Goal: Transaction & Acquisition: Register for event/course

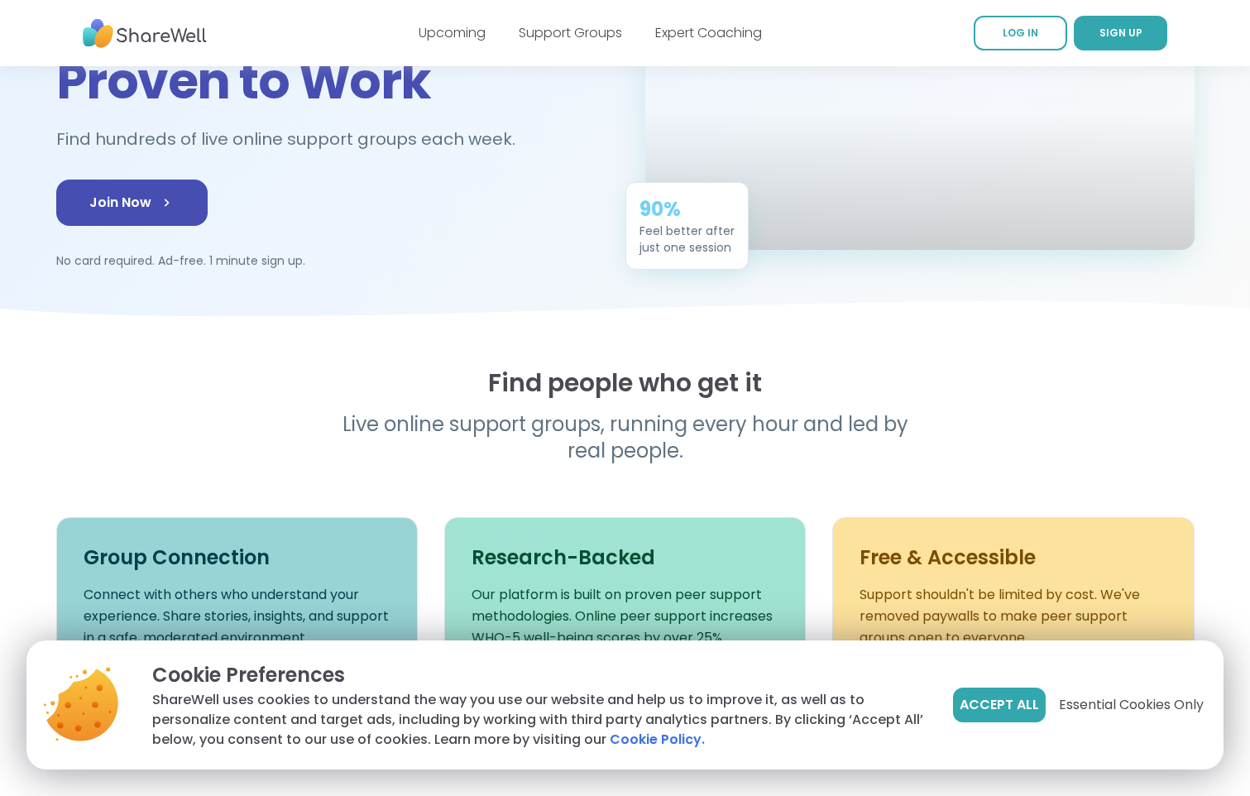
scroll to position [248, 0]
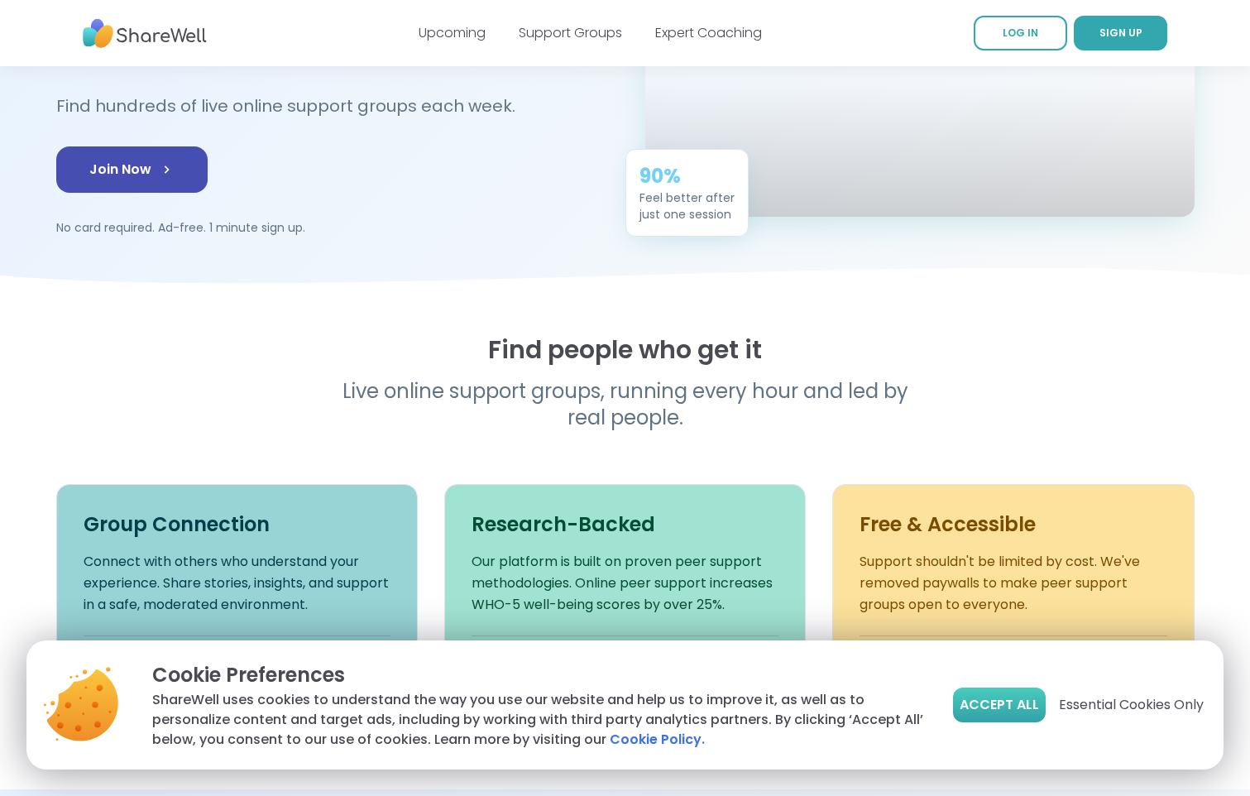
click at [989, 697] on span "Accept All" at bounding box center [999, 705] width 79 height 20
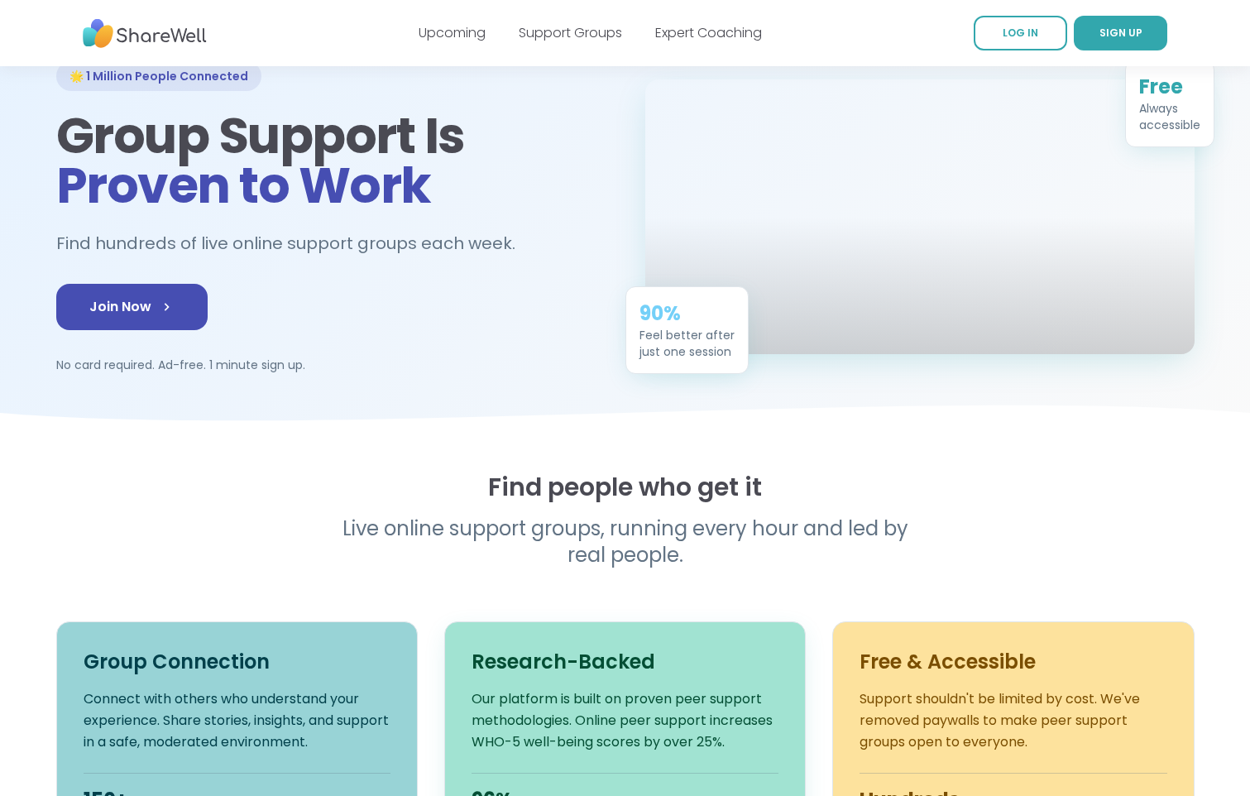
scroll to position [83, 0]
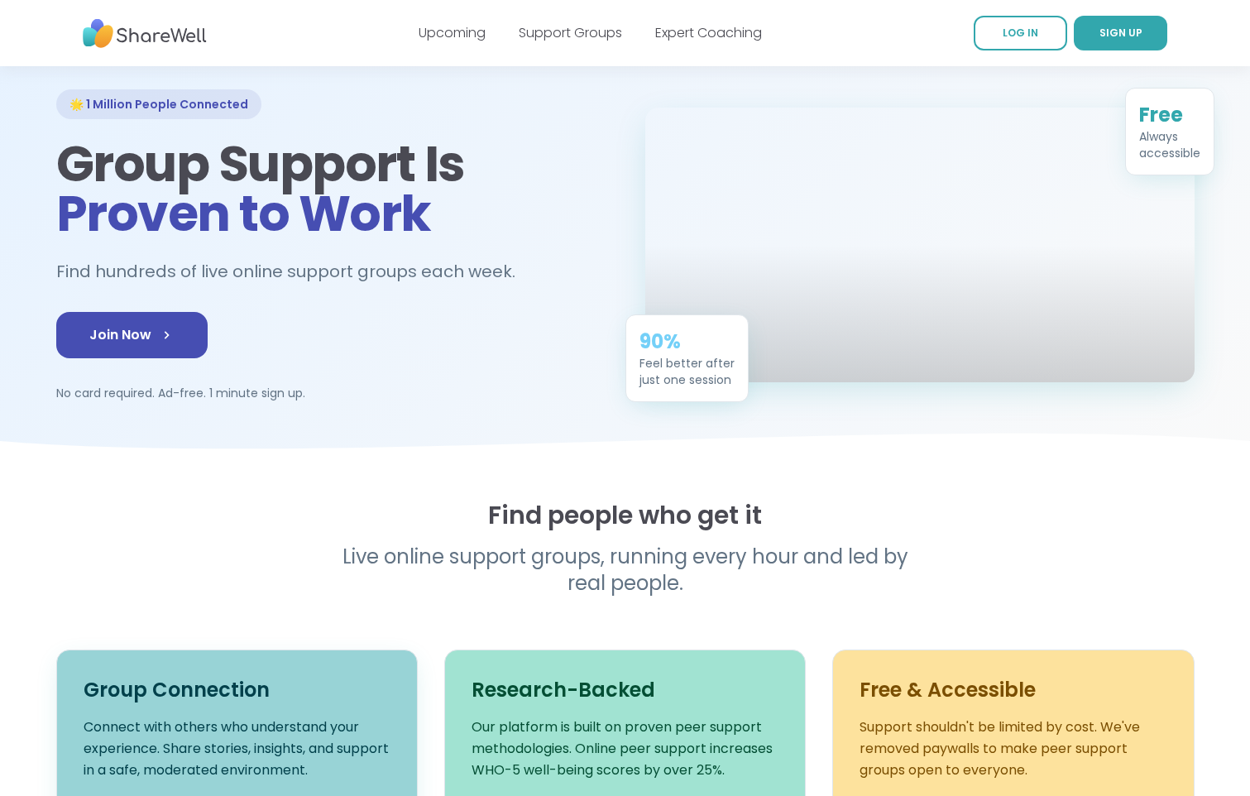
click at [199, 691] on h3 "Group Connection" at bounding box center [237, 690] width 307 height 26
click at [109, 338] on span "Join Now" at bounding box center [131, 335] width 85 height 20
